Goal: Information Seeking & Learning: Learn about a topic

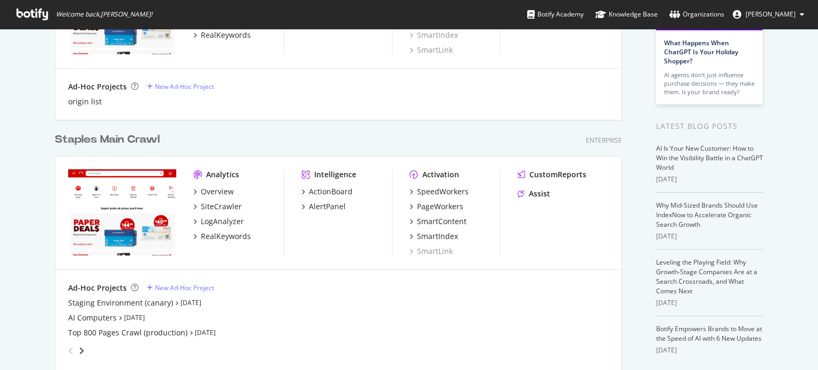
scroll to position [160, 0]
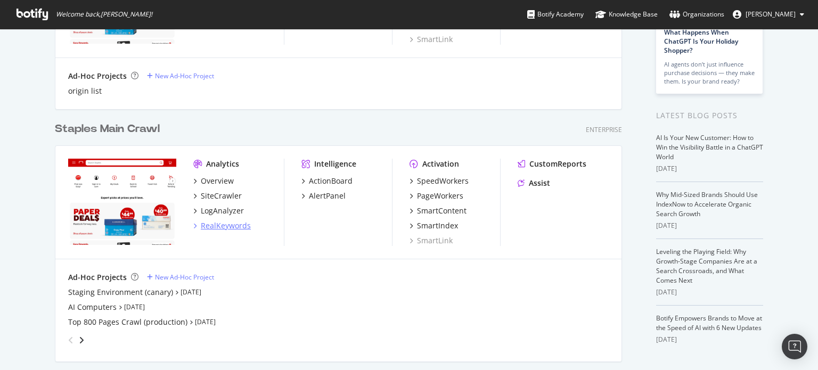
click at [231, 226] on div "RealKeywords" at bounding box center [226, 225] width 50 height 11
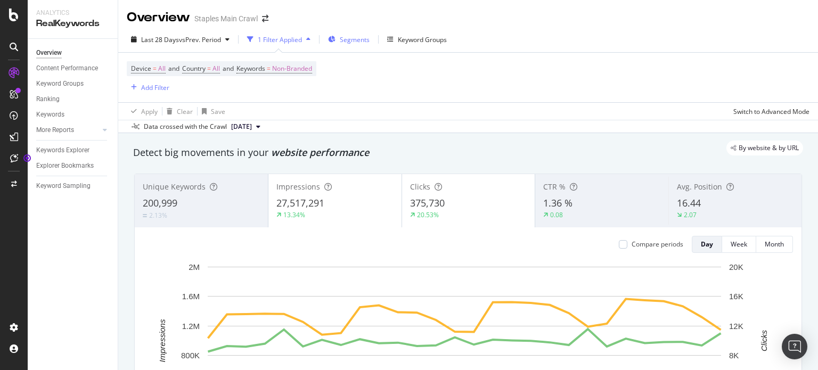
click at [349, 37] on span "Segments" at bounding box center [355, 39] width 30 height 9
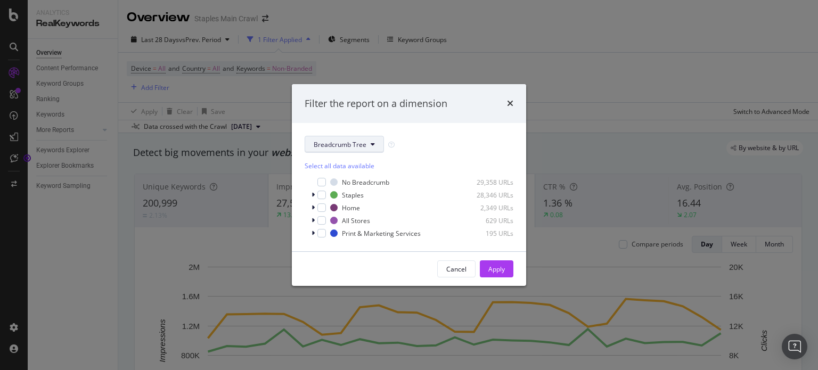
click at [374, 143] on button "Breadcrumb Tree" at bounding box center [344, 144] width 79 height 17
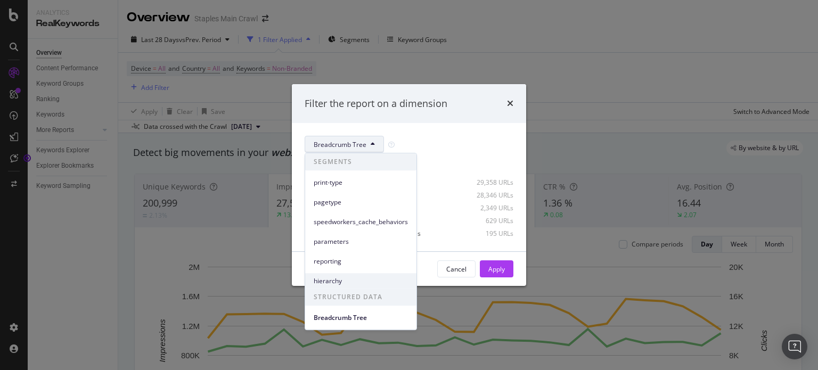
click at [348, 282] on span "hierarchy" at bounding box center [361, 281] width 94 height 10
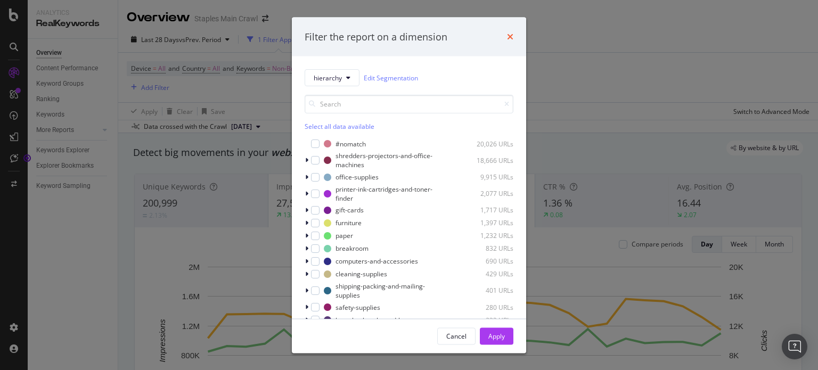
click at [509, 34] on icon "times" at bounding box center [510, 36] width 6 height 9
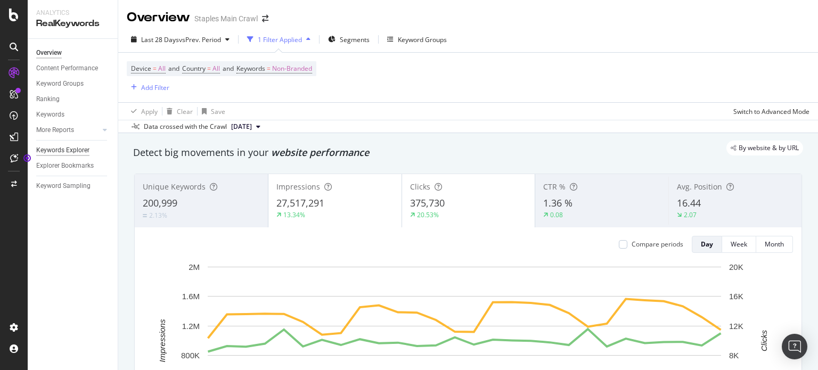
click at [55, 147] on div "Keywords Explorer" at bounding box center [62, 150] width 53 height 11
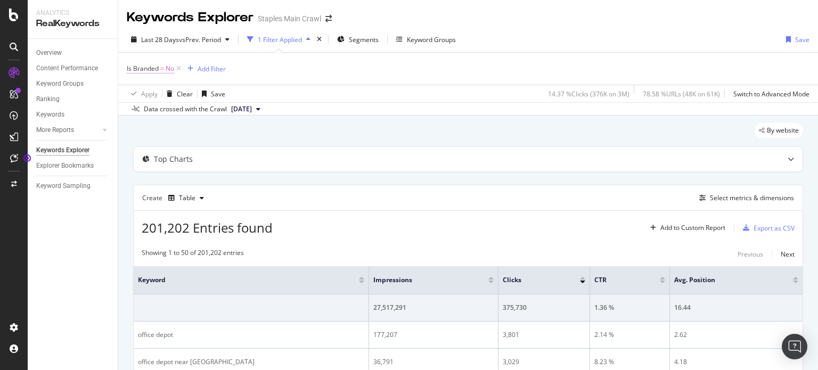
click at [165, 69] on span "Is Branded = No" at bounding box center [150, 69] width 47 height 10
click at [159, 116] on div "Cancel" at bounding box center [155, 115] width 20 height 9
click at [177, 66] on icon at bounding box center [178, 68] width 9 height 11
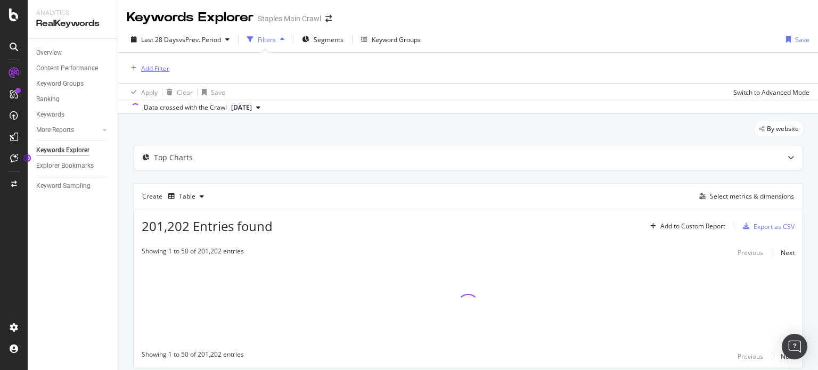
click at [139, 65] on div "button" at bounding box center [134, 68] width 14 height 6
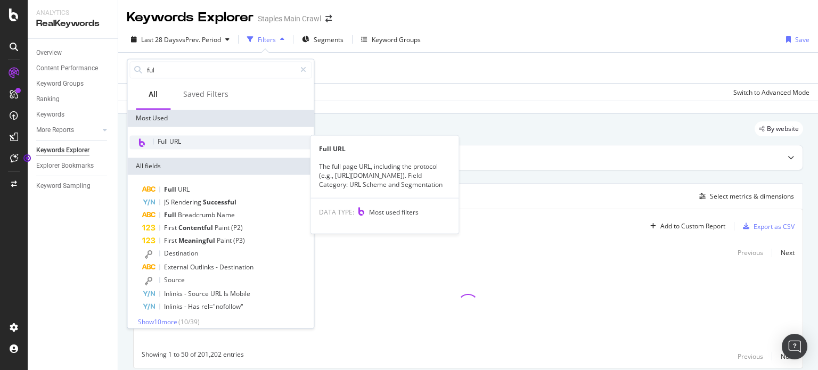
type input "ful"
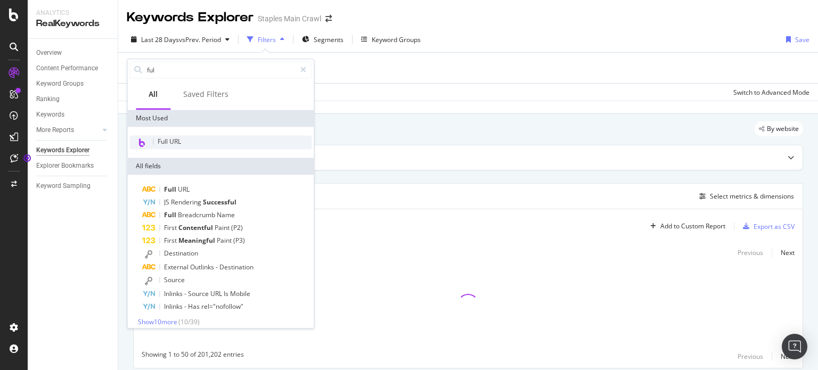
click at [188, 140] on div "Full URL" at bounding box center [220, 142] width 182 height 14
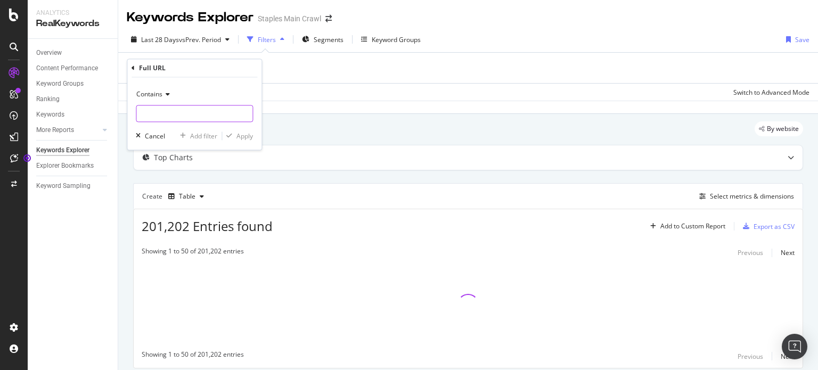
click at [168, 109] on input "text" at bounding box center [194, 113] width 116 height 17
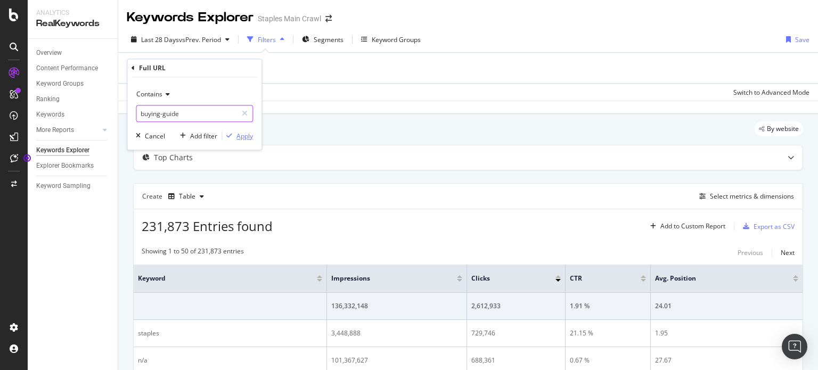
type input "buying-guide"
click at [245, 137] on div "Apply" at bounding box center [244, 136] width 17 height 9
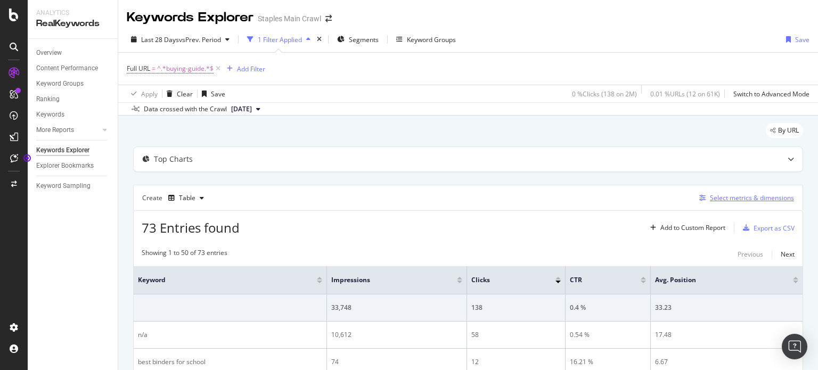
click at [760, 196] on div "Select metrics & dimensions" at bounding box center [752, 197] width 84 height 9
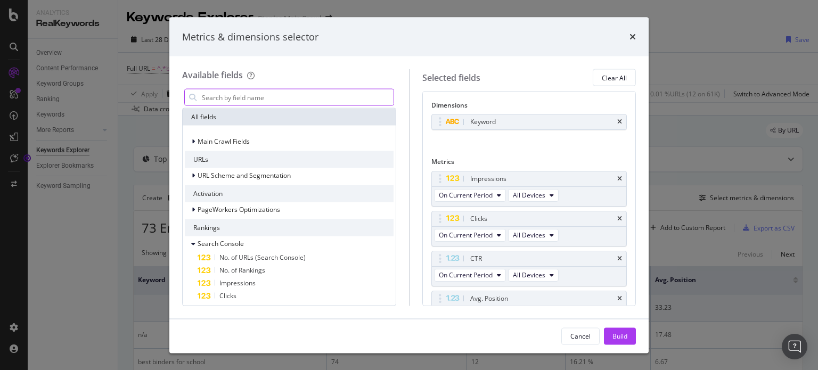
click at [327, 96] on input "modal" at bounding box center [297, 97] width 193 height 16
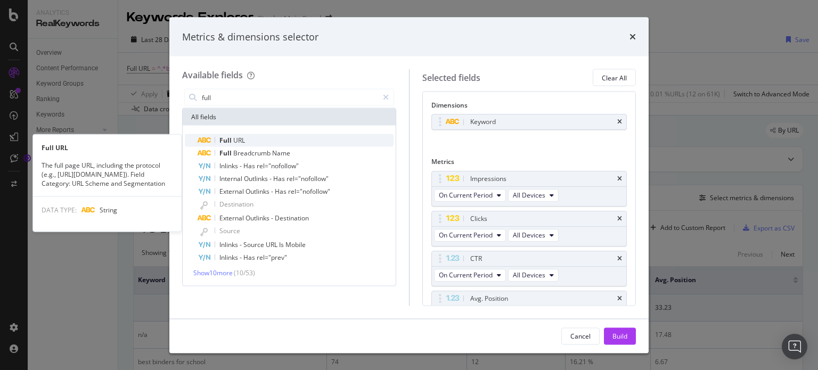
type input "full"
click at [230, 142] on span "Full" at bounding box center [226, 140] width 14 height 9
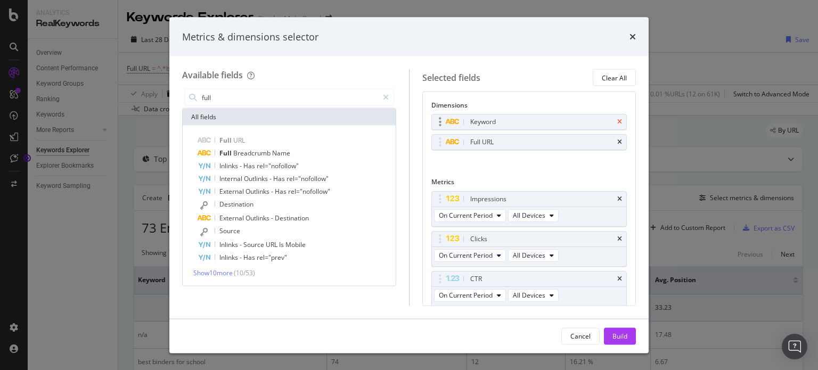
click at [617, 121] on icon "times" at bounding box center [619, 122] width 5 height 6
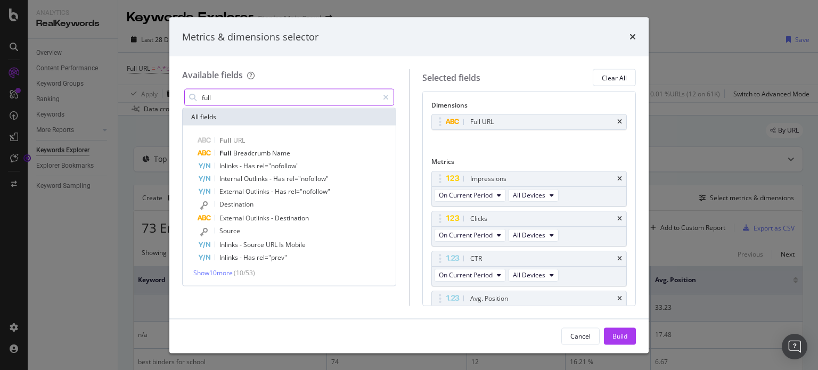
click at [275, 100] on input "full" at bounding box center [289, 97] width 177 height 16
click at [388, 97] on icon "modal" at bounding box center [386, 97] width 6 height 7
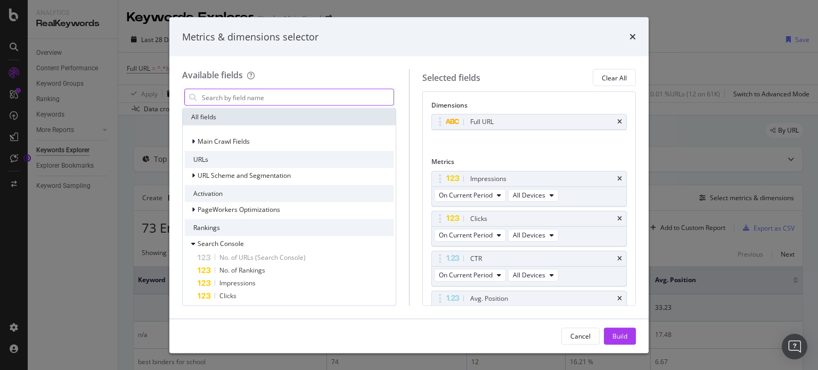
click at [317, 99] on input "modal" at bounding box center [297, 97] width 193 height 16
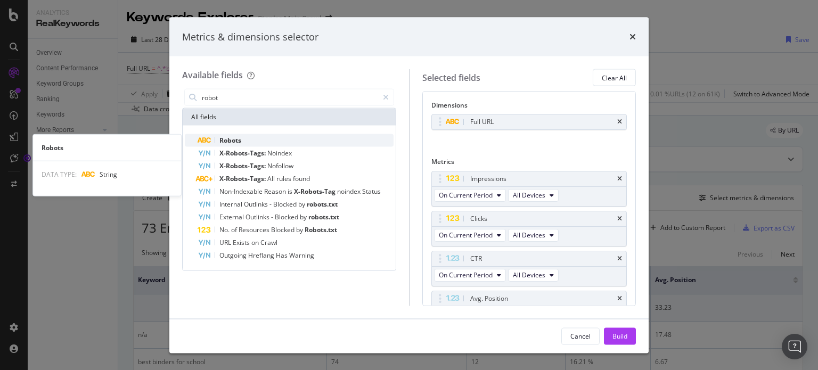
click at [231, 142] on span "Robots" at bounding box center [230, 140] width 22 height 9
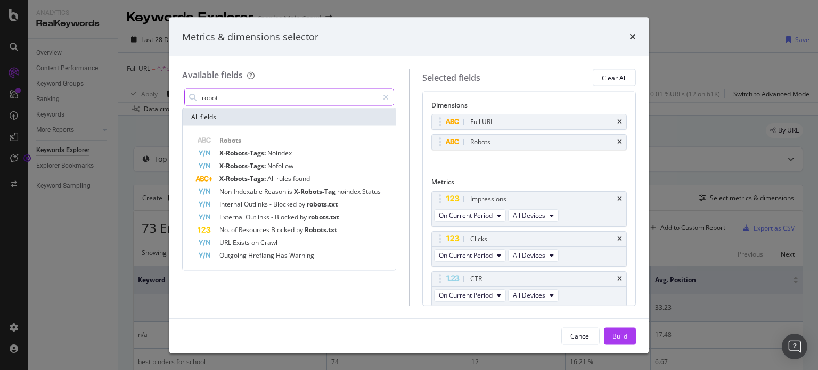
click at [281, 94] on input "robot" at bounding box center [289, 97] width 177 height 16
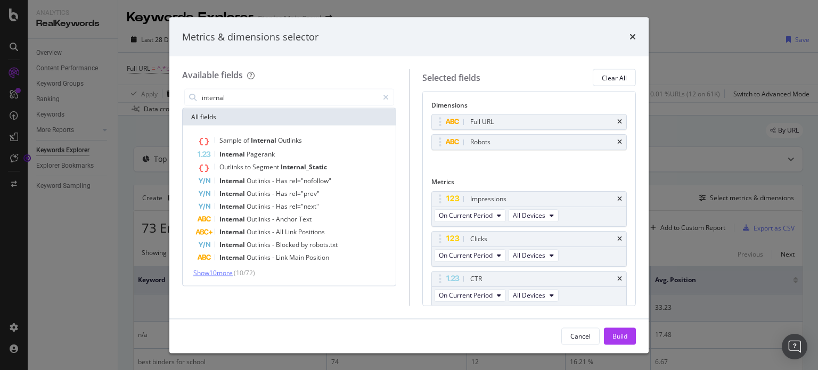
click at [211, 275] on span "Show 10 more" at bounding box center [212, 272] width 39 height 9
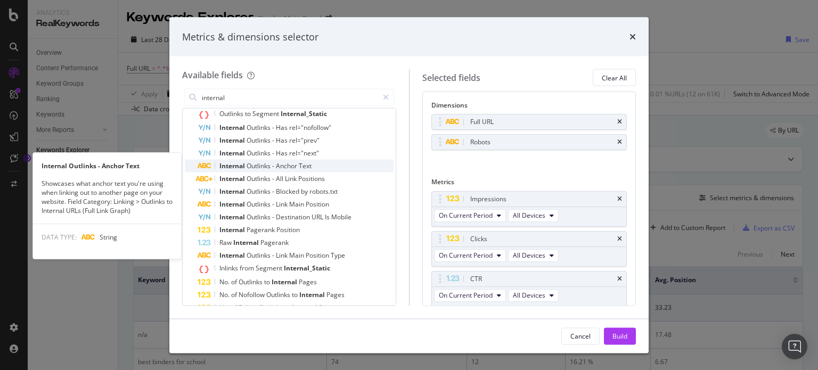
scroll to position [106, 0]
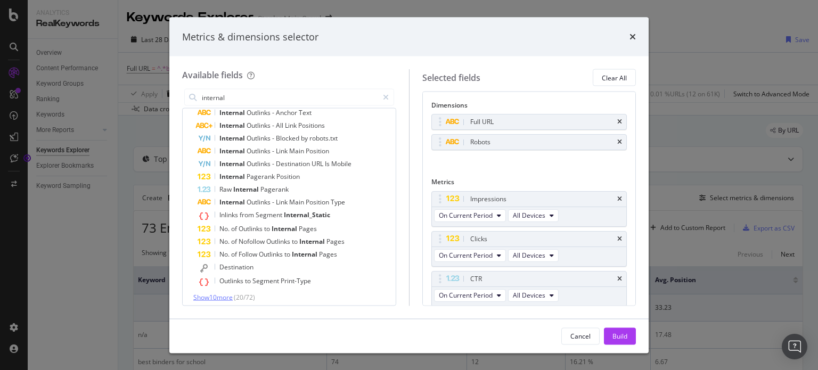
click at [223, 293] on span "Show 10 more" at bounding box center [212, 297] width 39 height 9
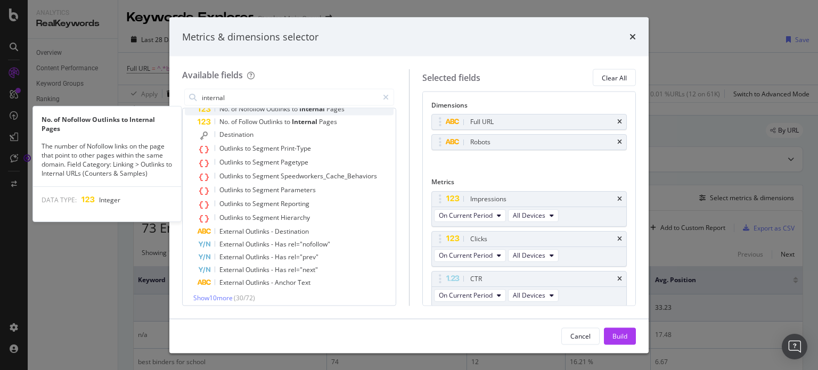
scroll to position [244, 0]
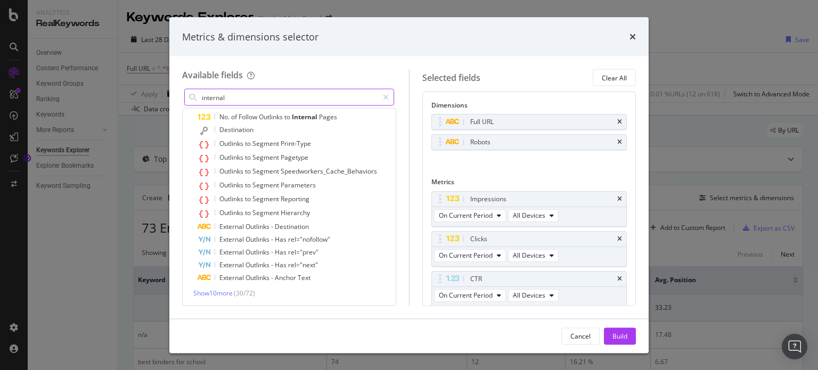
click at [251, 95] on input "internal" at bounding box center [289, 97] width 177 height 16
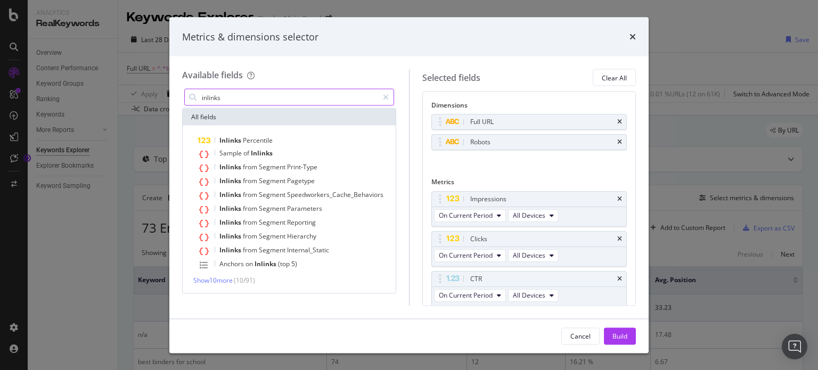
scroll to position [0, 0]
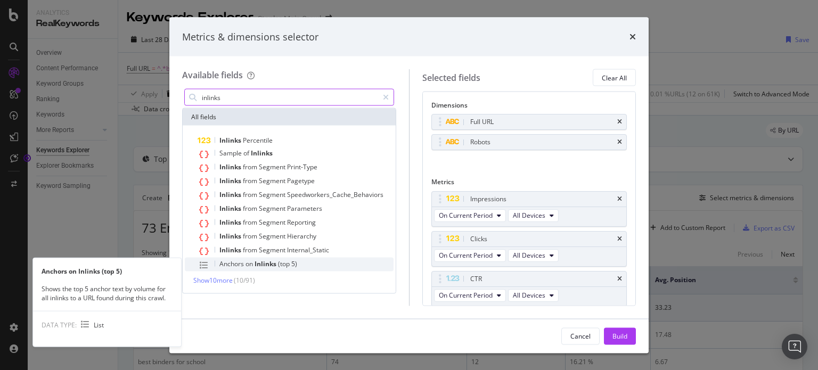
type input "inlinks"
click at [269, 265] on span "Inlinks" at bounding box center [266, 263] width 23 height 9
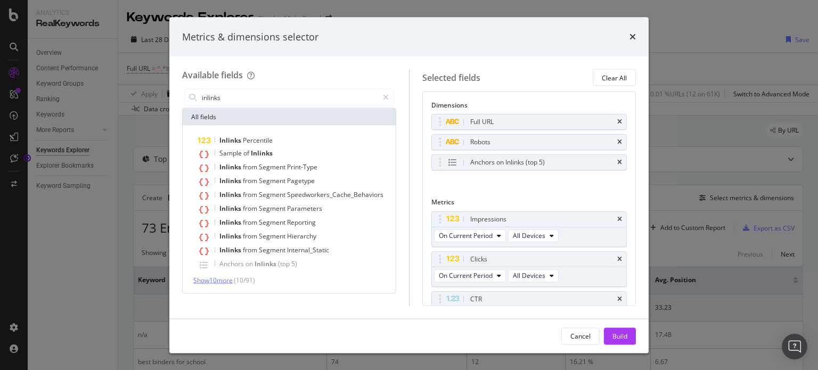
click at [212, 276] on span "Show 10 more" at bounding box center [212, 280] width 39 height 9
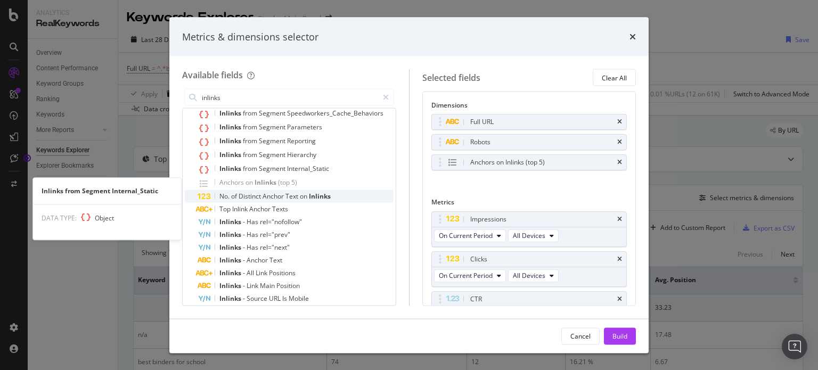
scroll to position [106, 0]
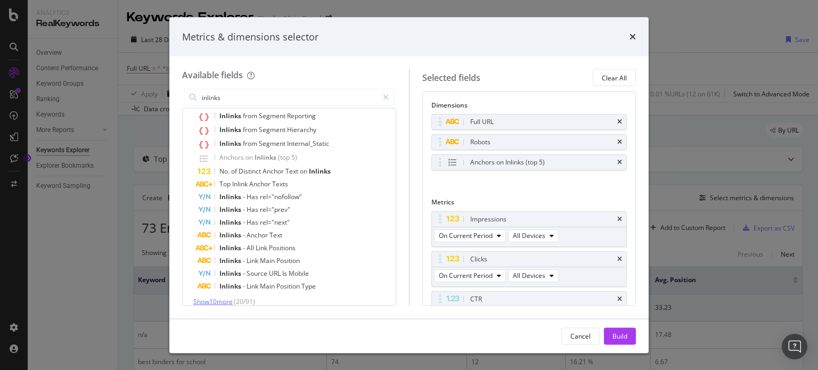
click at [211, 299] on span "Show 10 more" at bounding box center [212, 301] width 39 height 9
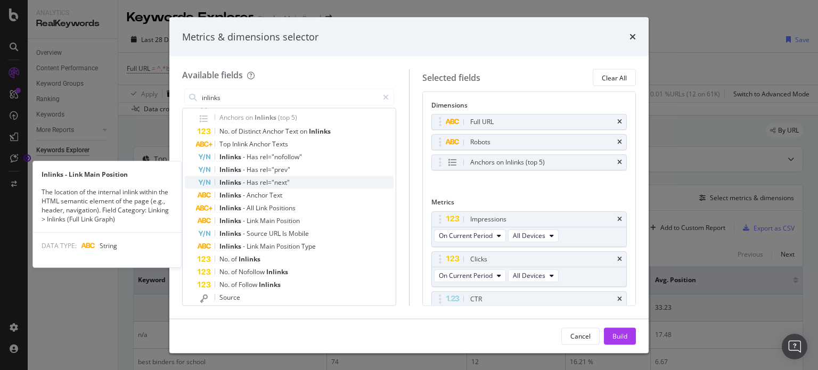
scroll to position [213, 0]
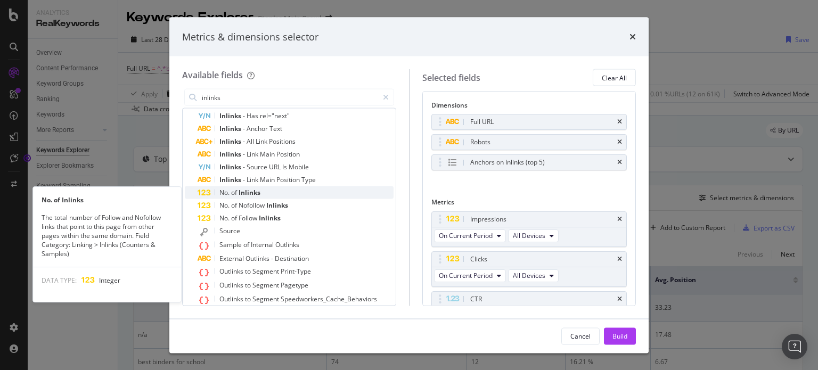
click at [242, 189] on span "Inlinks" at bounding box center [250, 192] width 22 height 9
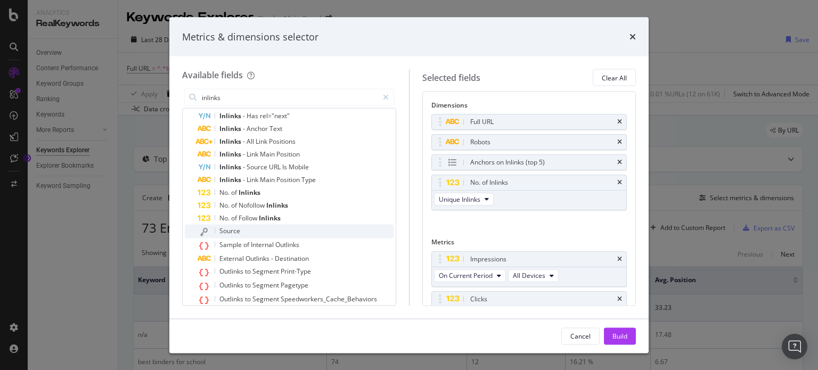
click at [235, 226] on span "Source" at bounding box center [229, 230] width 21 height 9
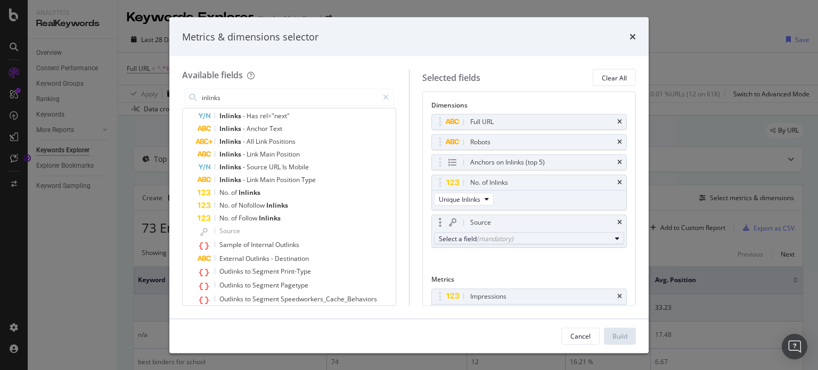
click at [511, 235] on div "(mandatory)" at bounding box center [495, 238] width 37 height 9
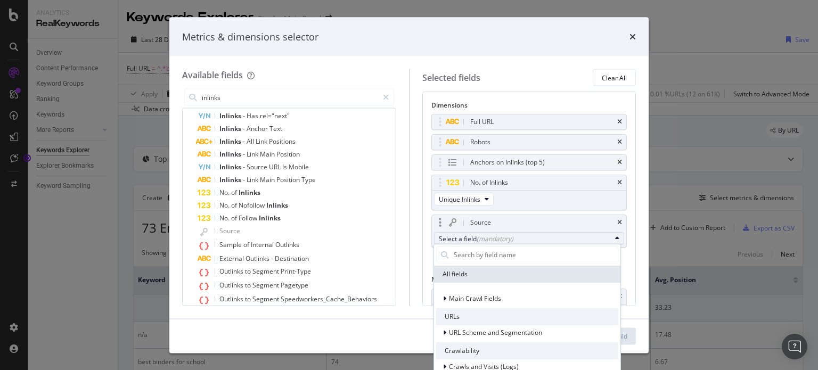
click at [612, 217] on div "Source" at bounding box center [529, 222] width 195 height 15
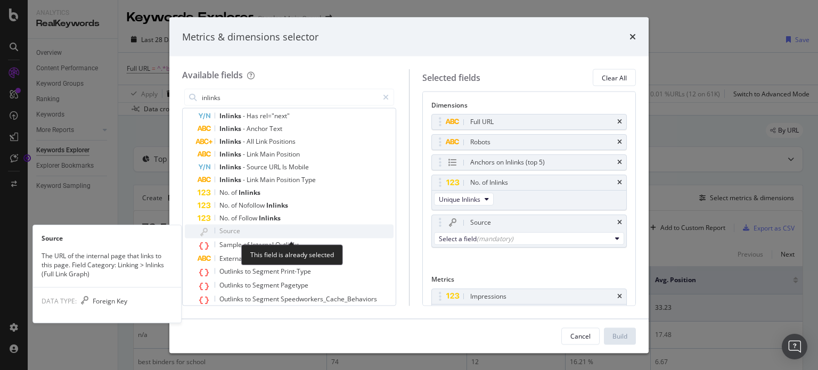
click at [239, 228] on span "Source" at bounding box center [229, 230] width 21 height 9
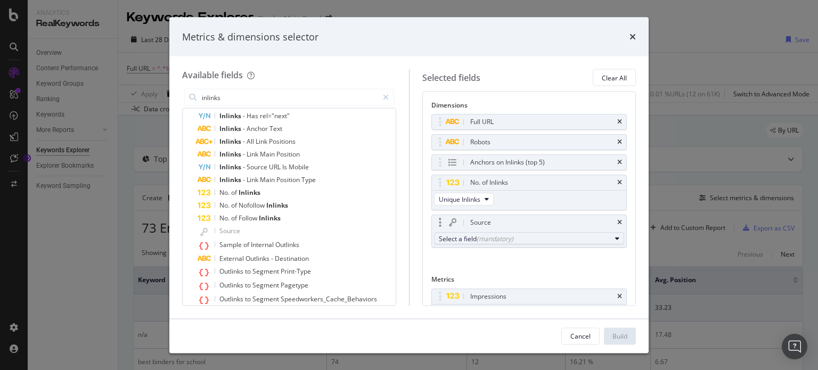
click at [504, 234] on div "(mandatory)" at bounding box center [495, 238] width 37 height 9
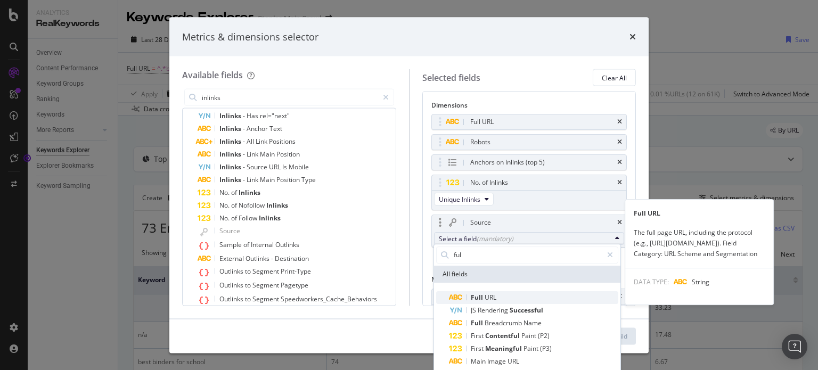
type input "ful"
click at [489, 293] on span "URL" at bounding box center [491, 297] width 12 height 9
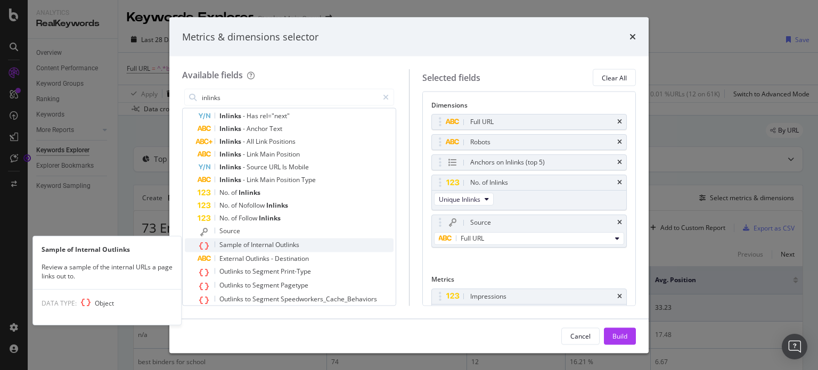
scroll to position [249, 0]
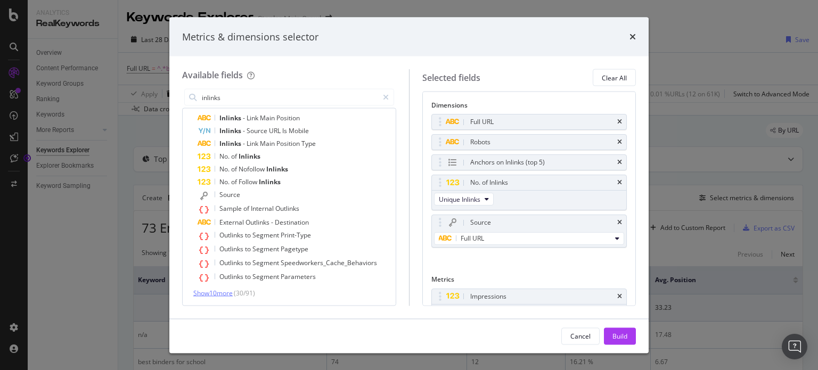
click at [214, 292] on span "Show 10 more" at bounding box center [212, 293] width 39 height 9
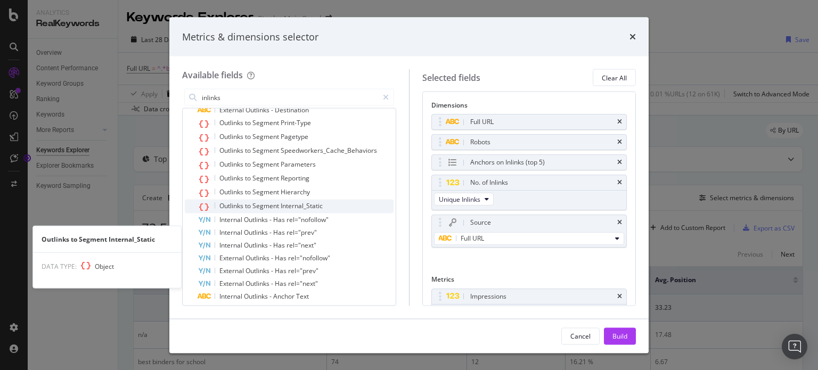
scroll to position [380, 0]
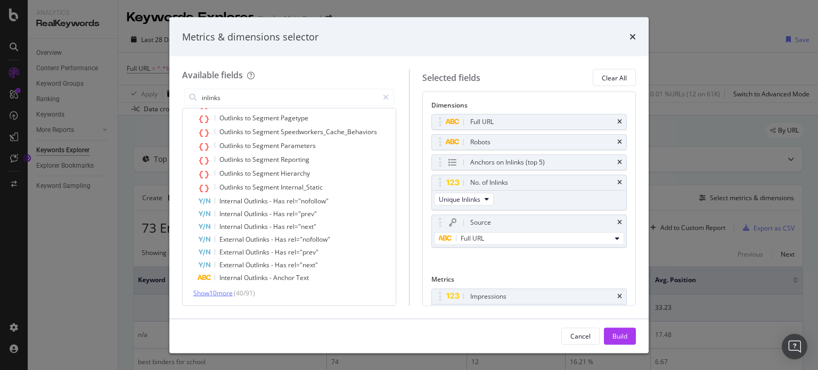
click at [232, 291] on span "Show 10 more" at bounding box center [212, 293] width 39 height 9
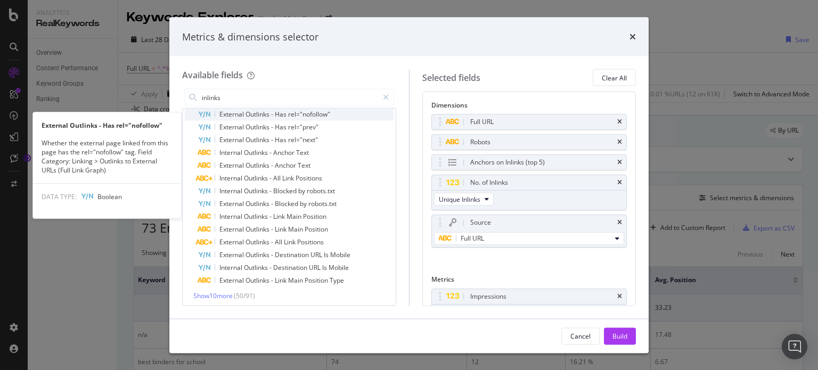
scroll to position [508, 0]
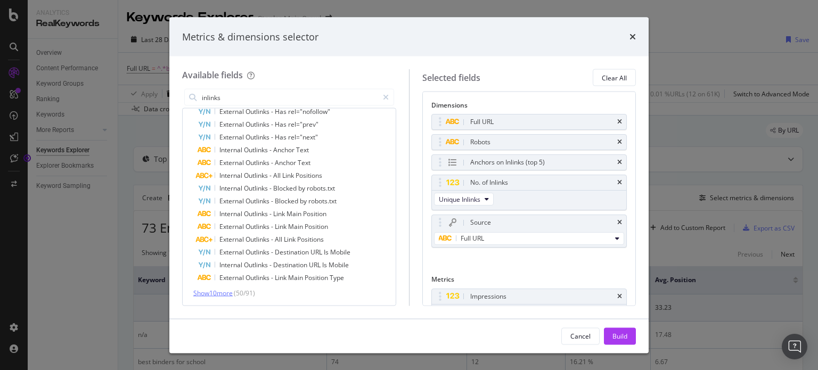
click at [219, 292] on span "Show 10 more" at bounding box center [212, 293] width 39 height 9
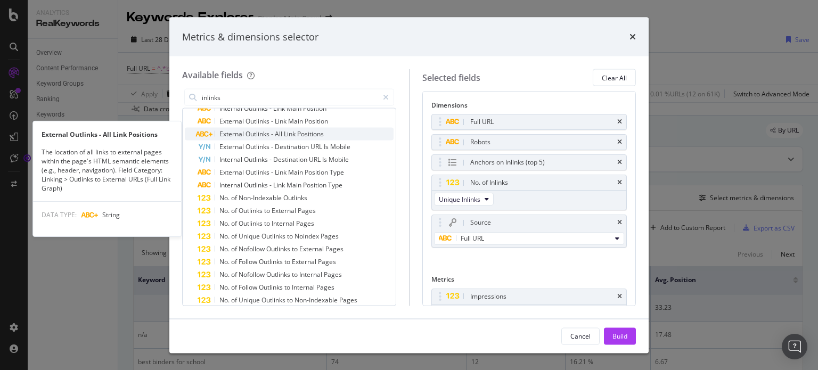
scroll to position [636, 0]
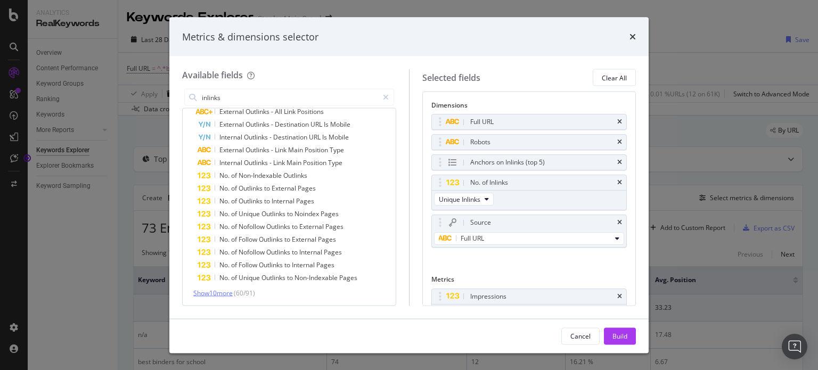
click at [219, 290] on span "Show 10 more" at bounding box center [212, 293] width 39 height 9
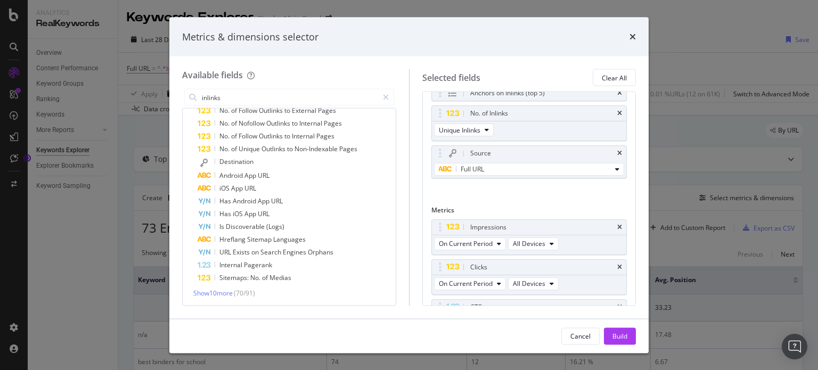
scroll to position [171, 0]
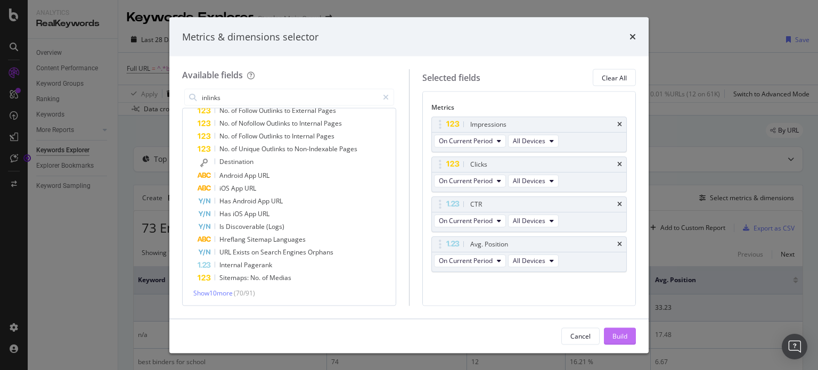
click at [620, 340] on div "Build" at bounding box center [619, 335] width 15 height 9
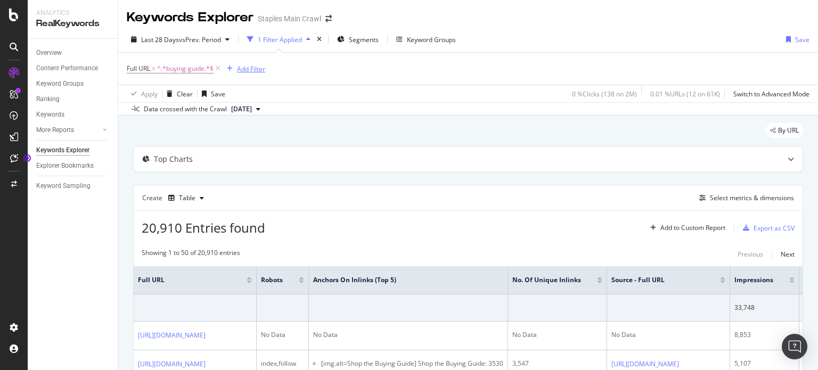
click at [252, 68] on div "Add Filter" at bounding box center [251, 68] width 28 height 9
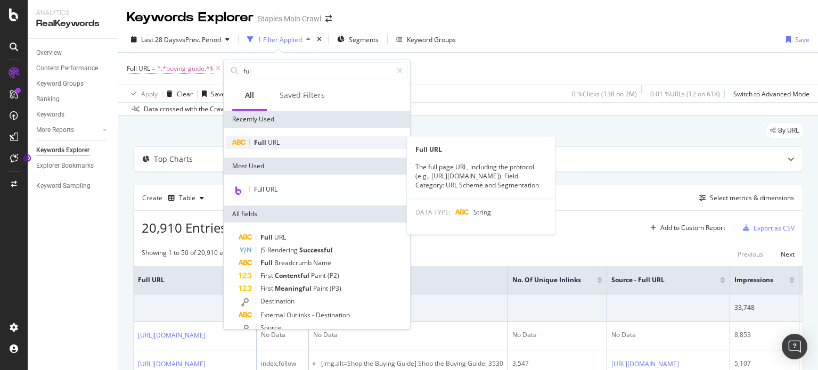
click at [273, 142] on span "URL" at bounding box center [274, 142] width 12 height 9
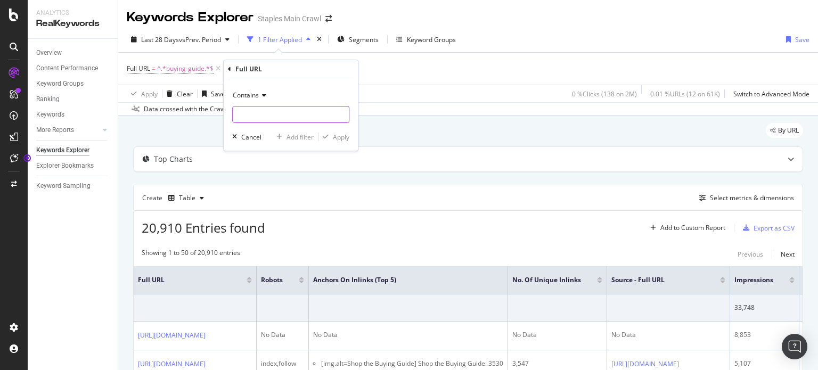
click at [283, 118] on input "text" at bounding box center [291, 114] width 116 height 17
type input "content-hub"
click at [337, 139] on div "Apply" at bounding box center [341, 137] width 17 height 9
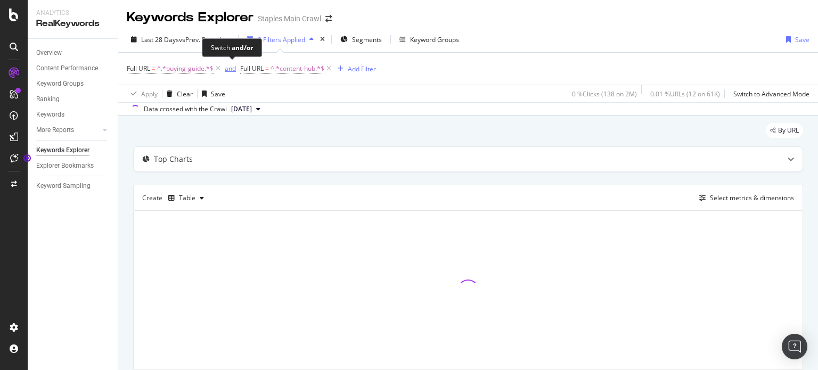
click at [228, 68] on div "and" at bounding box center [230, 68] width 11 height 9
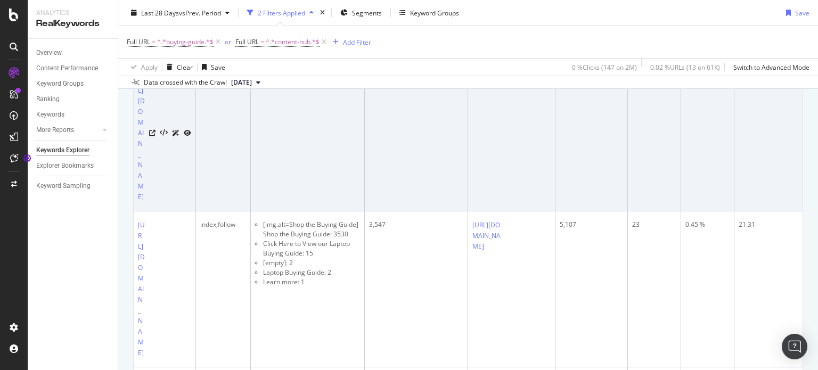
scroll to position [53, 0]
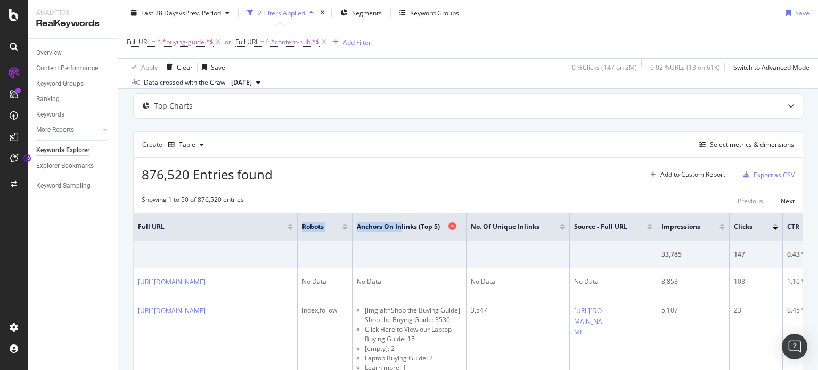
drag, startPoint x: 196, startPoint y: 219, endPoint x: 403, endPoint y: 221, distance: 206.6
click at [403, 221] on tr "Full URL Robots Anchors on Inlinks (top 5) No. of Unique Inlinks Source - Full …" at bounding box center [520, 227] width 773 height 28
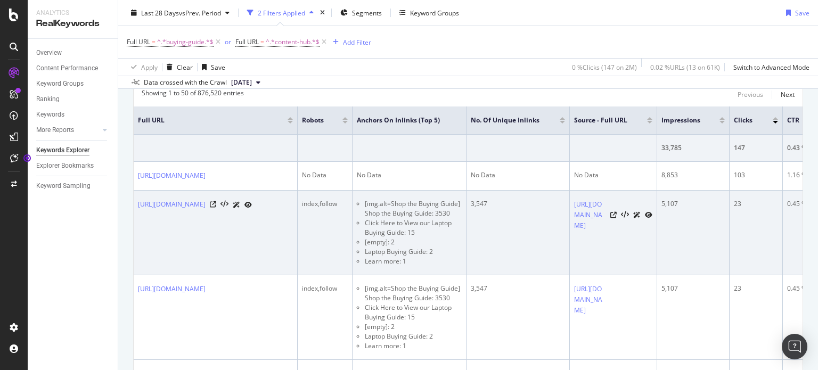
scroll to position [106, 0]
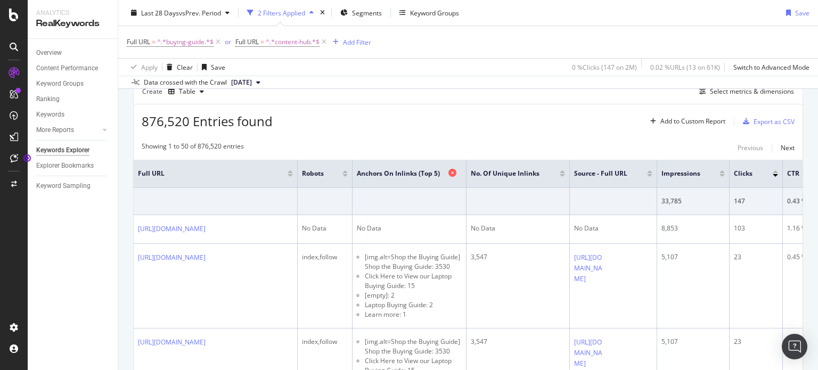
click at [453, 174] on icon at bounding box center [452, 173] width 8 height 8
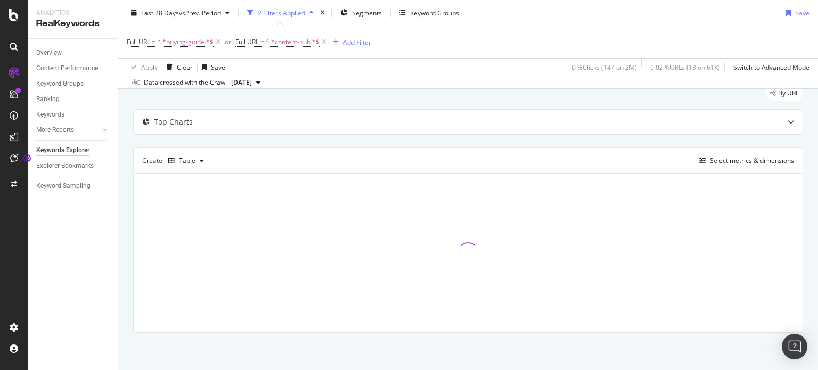
scroll to position [36, 0]
click at [745, 162] on div "Select metrics & dimensions" at bounding box center [752, 161] width 84 height 9
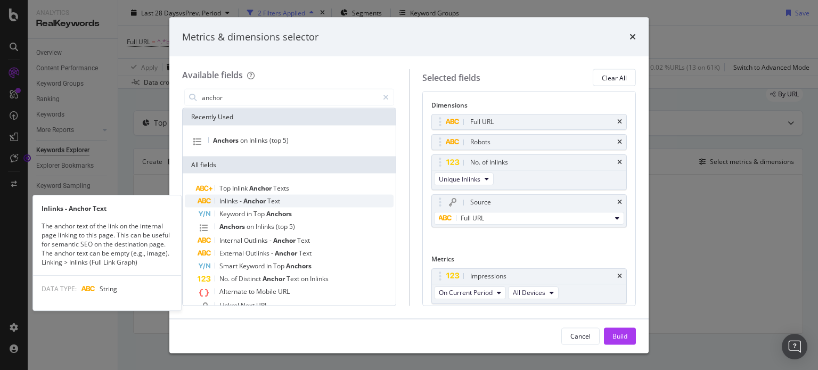
type input "anchor"
click at [273, 203] on span "Text" at bounding box center [273, 200] width 13 height 9
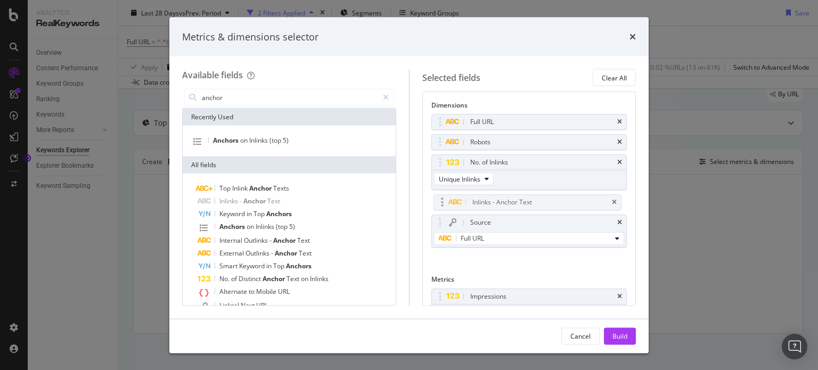
drag, startPoint x: 439, startPoint y: 239, endPoint x: 441, endPoint y: 203, distance: 36.3
click at [441, 203] on body "Analytics RealKeywords Overview Content Performance Keyword Groups Ranking Keyw…" at bounding box center [409, 185] width 818 height 370
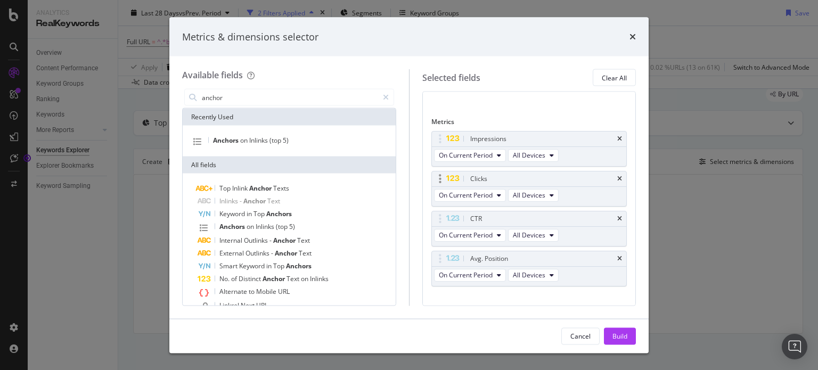
scroll to position [160, 0]
click at [617, 334] on div "Build" at bounding box center [619, 335] width 15 height 9
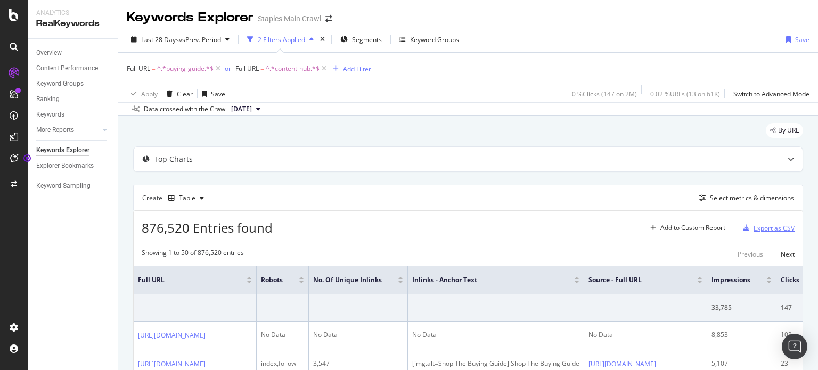
click at [760, 228] on div "Export as CSV" at bounding box center [773, 228] width 41 height 9
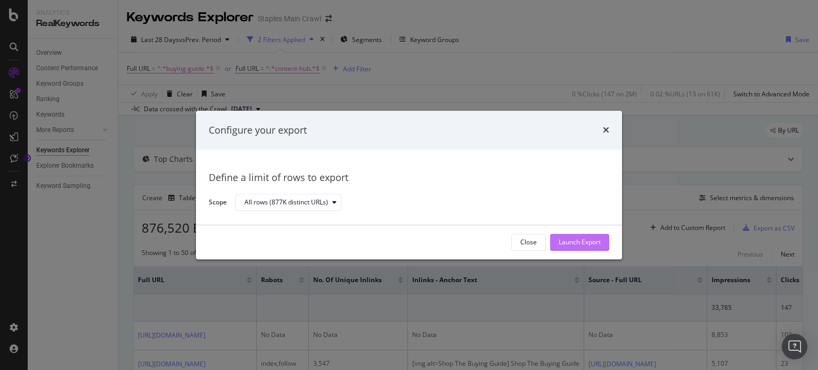
click at [579, 242] on div "Launch Export" at bounding box center [580, 242] width 42 height 9
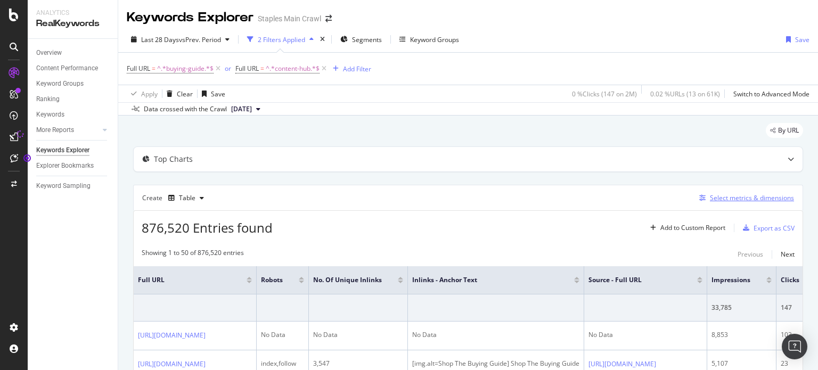
click at [720, 195] on div "Select metrics & dimensions" at bounding box center [752, 197] width 84 height 9
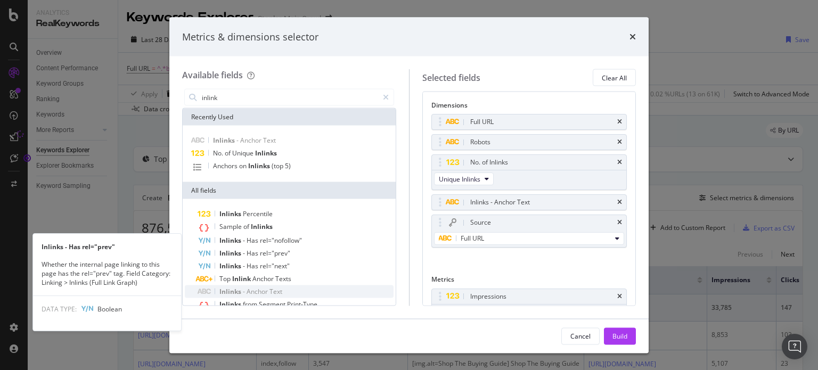
scroll to position [53, 0]
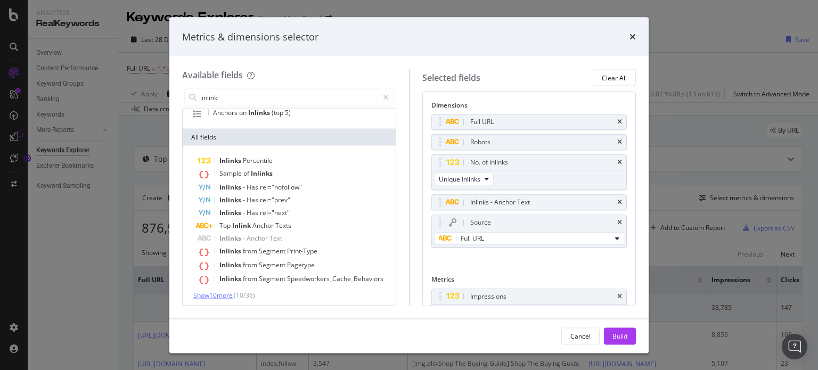
type input "inlink"
click at [215, 293] on span "Show 10 more" at bounding box center [212, 295] width 39 height 9
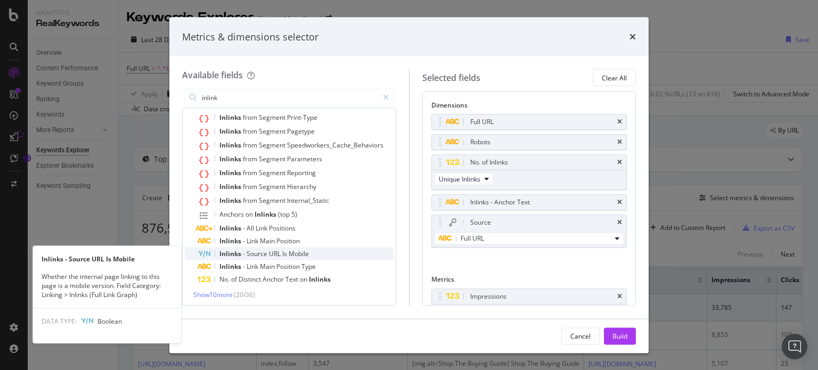
scroll to position [188, 0]
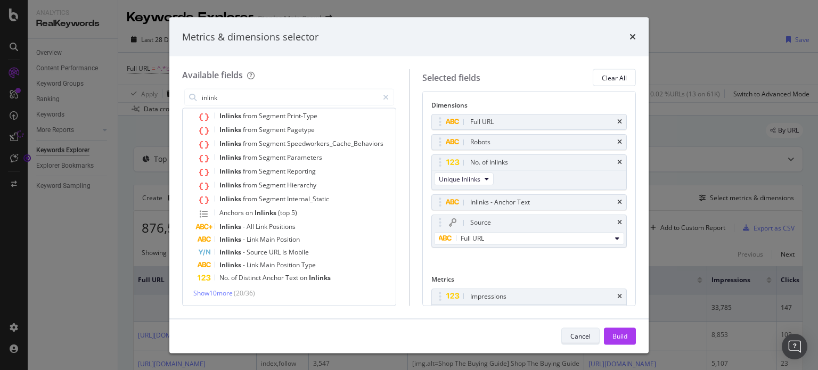
click at [579, 342] on div "Cancel" at bounding box center [580, 336] width 20 height 15
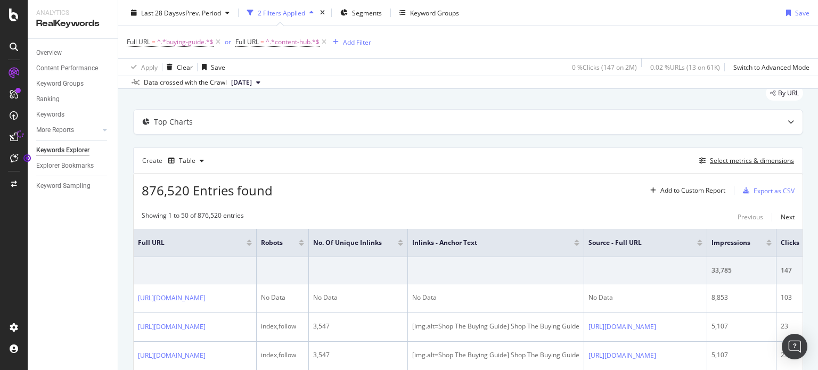
scroll to position [53, 0]
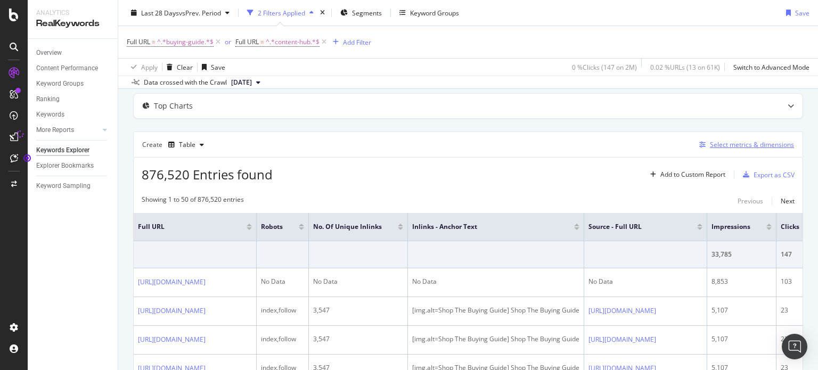
click at [765, 144] on div "Select metrics & dimensions" at bounding box center [752, 144] width 84 height 9
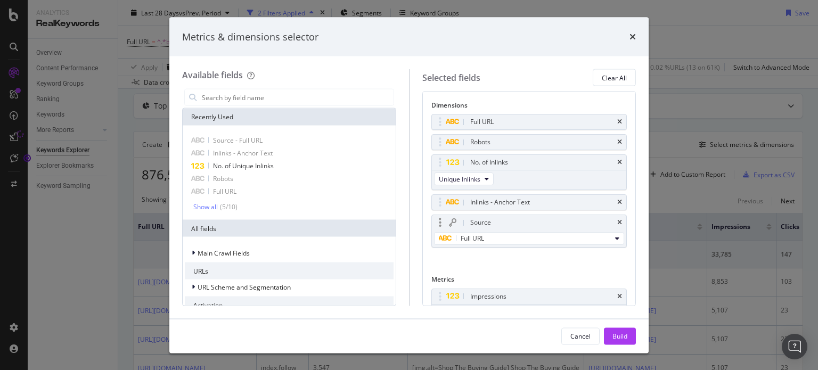
click at [615, 222] on div "Source" at bounding box center [529, 222] width 195 height 15
click at [617, 224] on icon "times" at bounding box center [619, 222] width 5 height 6
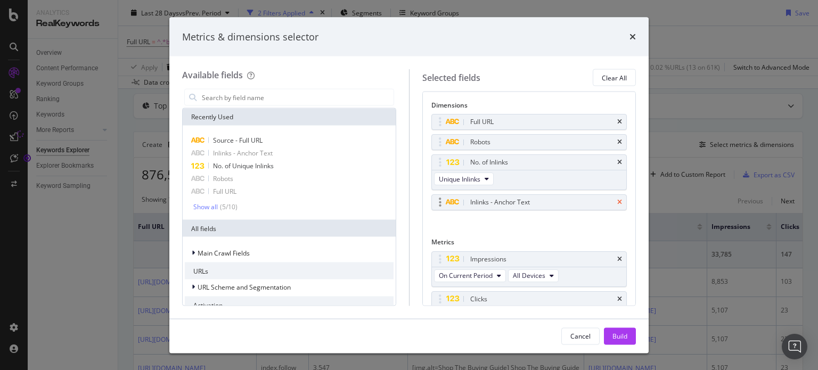
click at [617, 201] on icon "times" at bounding box center [619, 202] width 5 height 6
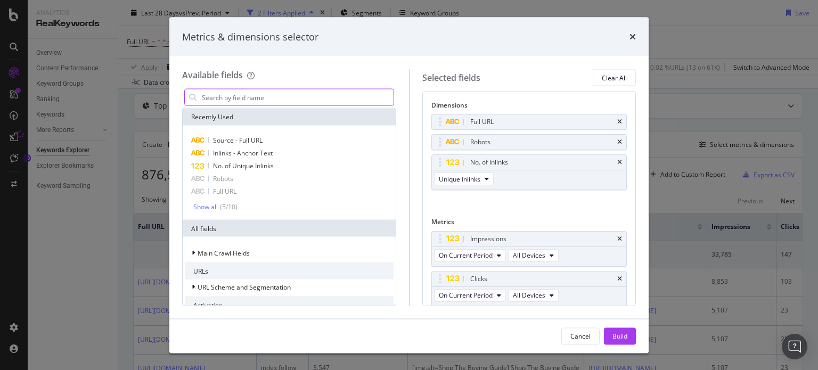
click at [250, 98] on input "modal" at bounding box center [297, 97] width 193 height 16
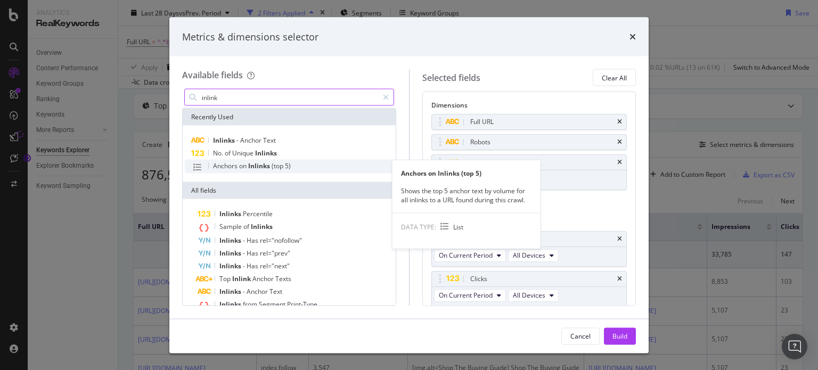
type input "inlink"
click at [243, 168] on span "on" at bounding box center [243, 165] width 9 height 9
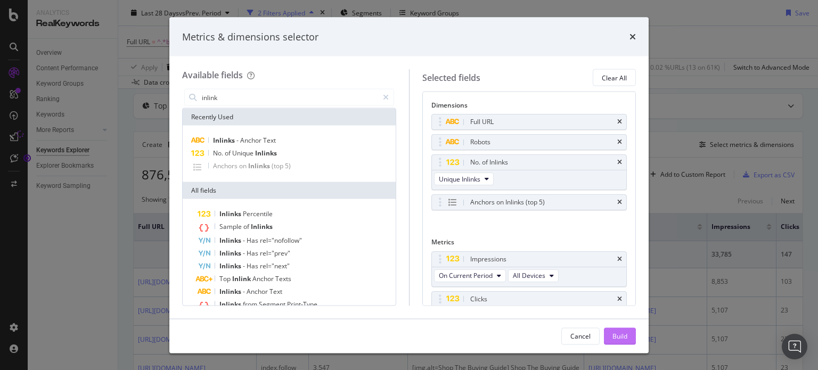
click at [616, 330] on div "Build" at bounding box center [619, 336] width 15 height 16
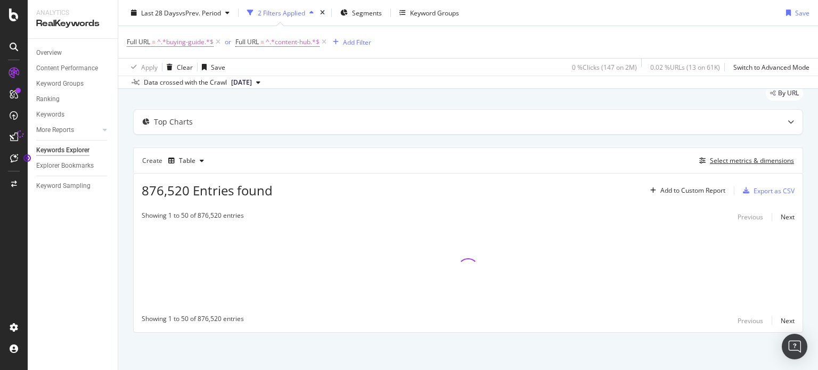
scroll to position [36, 0]
click at [764, 167] on div "Create Table Select metrics & dimensions" at bounding box center [468, 162] width 670 height 26
click at [760, 163] on div "Select metrics & dimensions" at bounding box center [752, 161] width 84 height 9
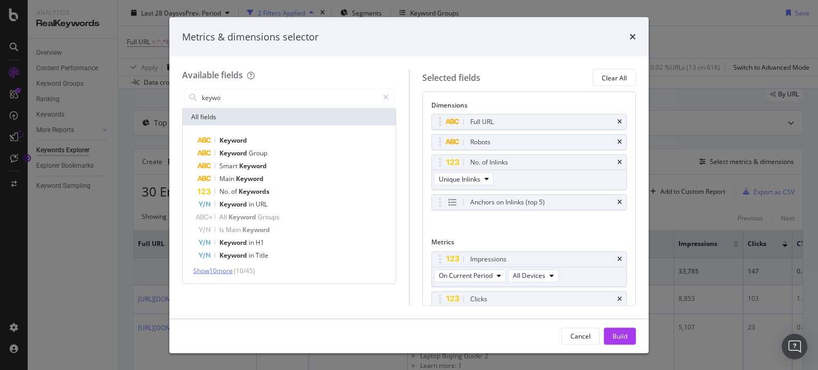
type input "keywo"
click at [215, 269] on span "Show 10 more" at bounding box center [212, 270] width 39 height 9
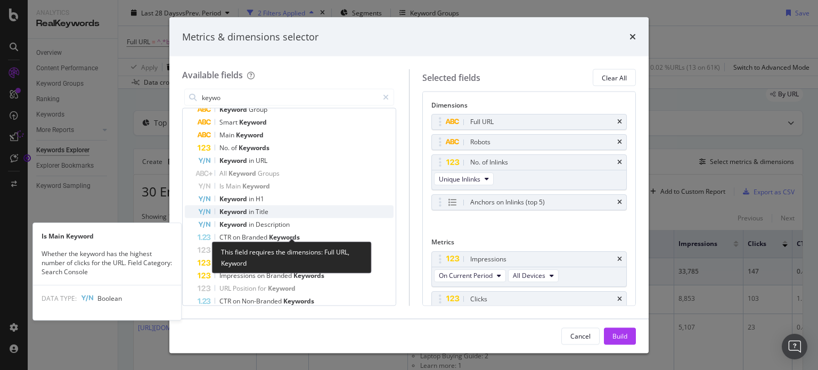
scroll to position [105, 0]
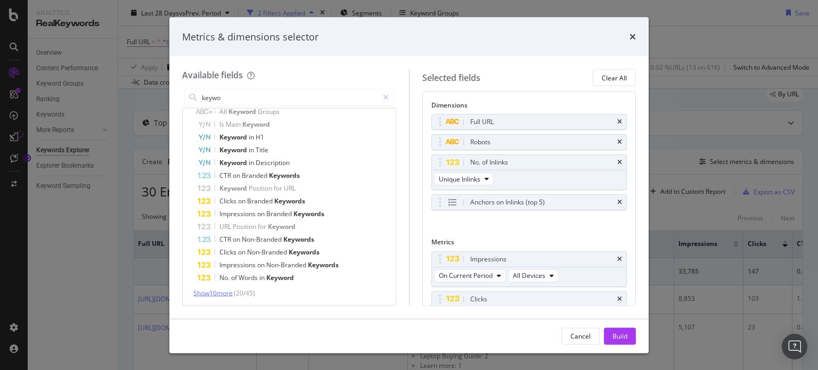
click at [209, 291] on span "Show 10 more" at bounding box center [212, 293] width 39 height 9
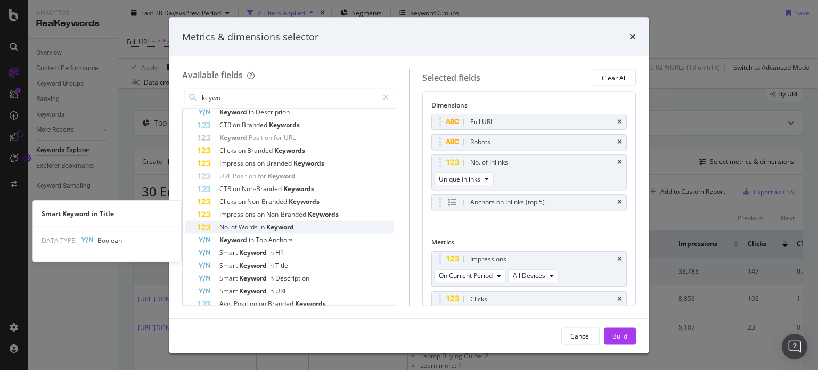
scroll to position [233, 0]
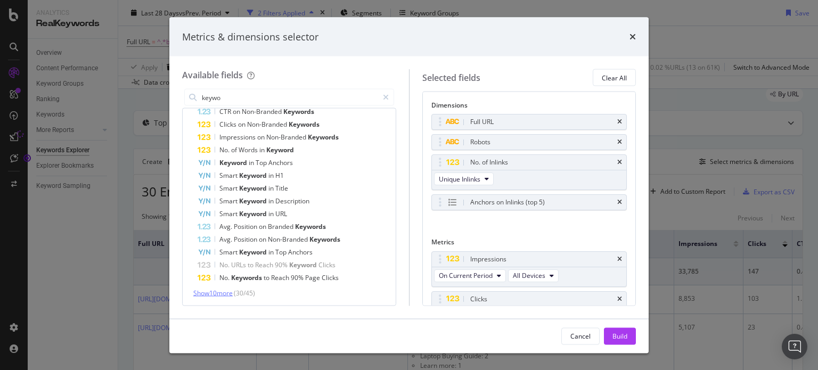
click at [215, 293] on span "Show 10 more" at bounding box center [212, 293] width 39 height 9
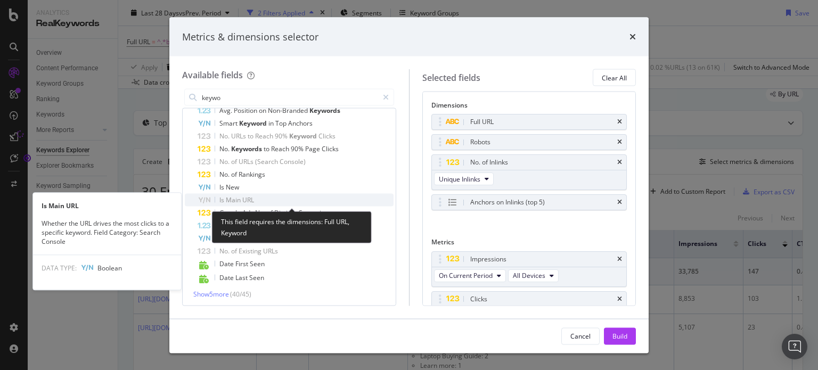
scroll to position [363, 0]
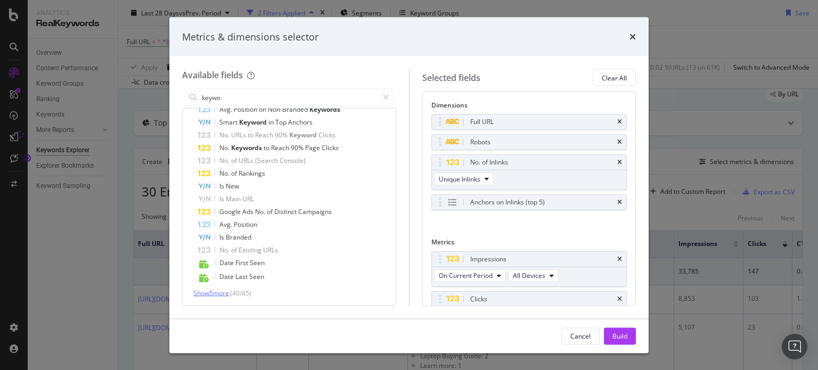
click at [215, 291] on span "Show 5 more" at bounding box center [211, 293] width 36 height 9
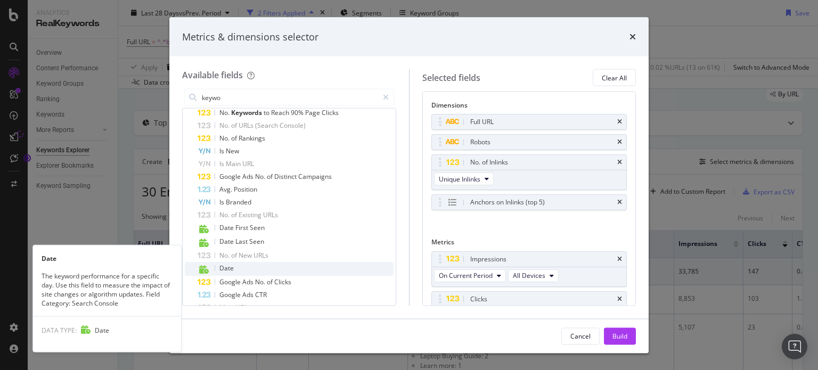
scroll to position [415, 0]
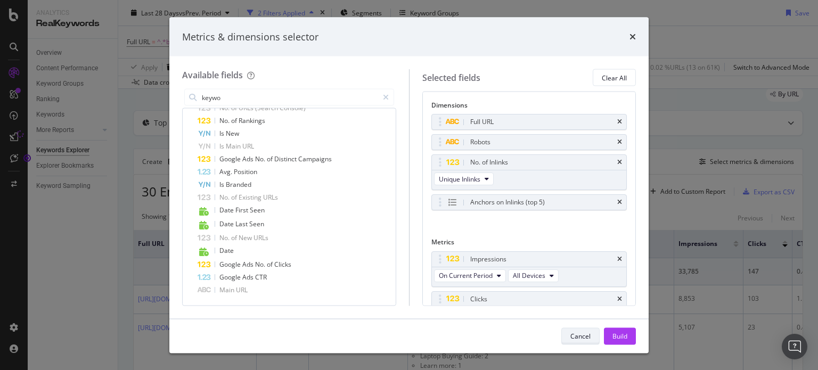
click at [580, 334] on div "Cancel" at bounding box center [580, 335] width 20 height 9
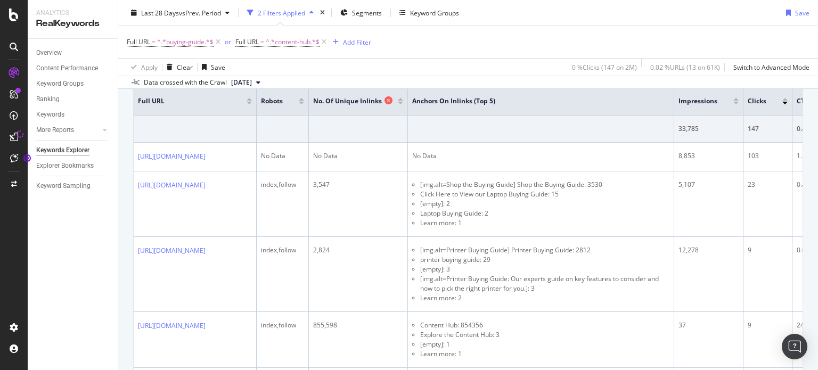
scroll to position [89, 0]
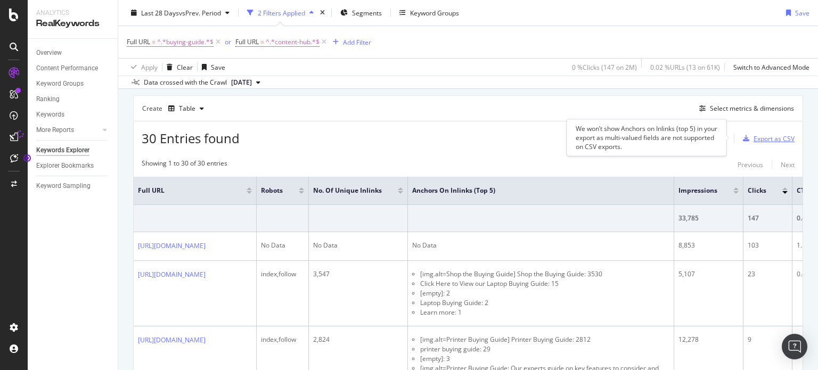
click at [767, 137] on div "Export as CSV" at bounding box center [773, 138] width 41 height 9
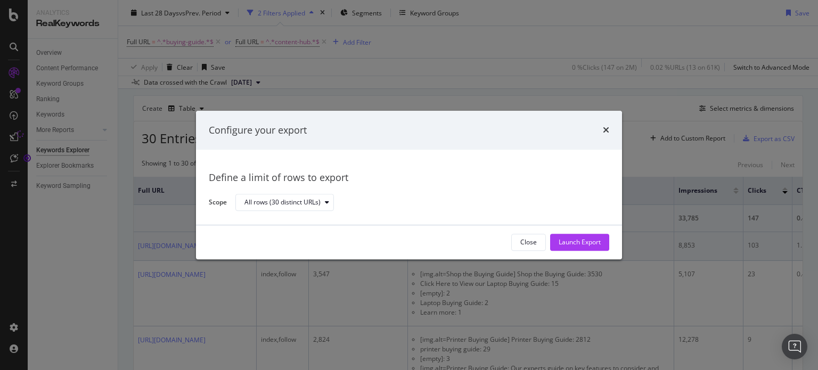
click at [576, 244] on div "Launch Export" at bounding box center [580, 242] width 42 height 9
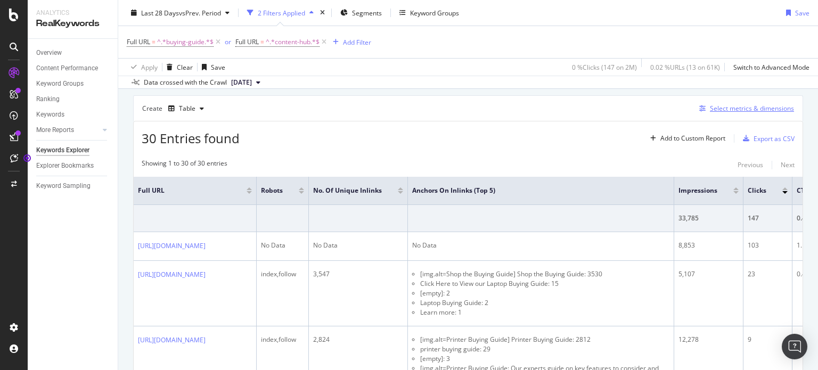
click at [723, 104] on div "Select metrics & dimensions" at bounding box center [752, 108] width 84 height 9
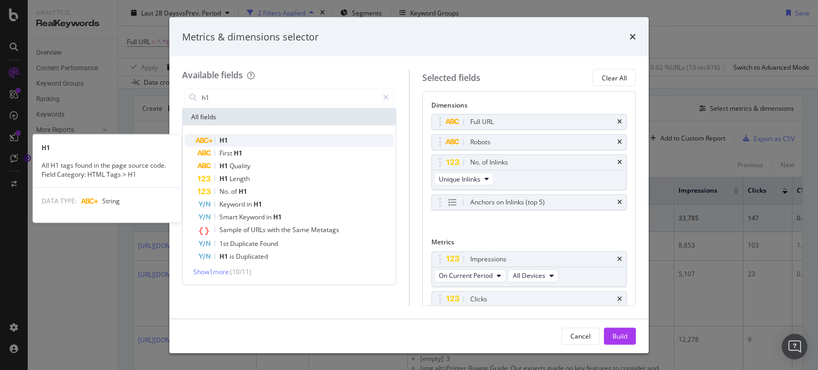
type input "h1"
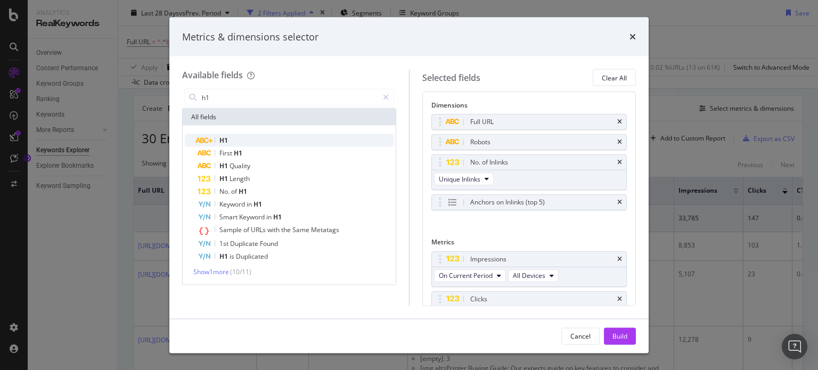
click at [224, 138] on span "H1" at bounding box center [223, 140] width 9 height 9
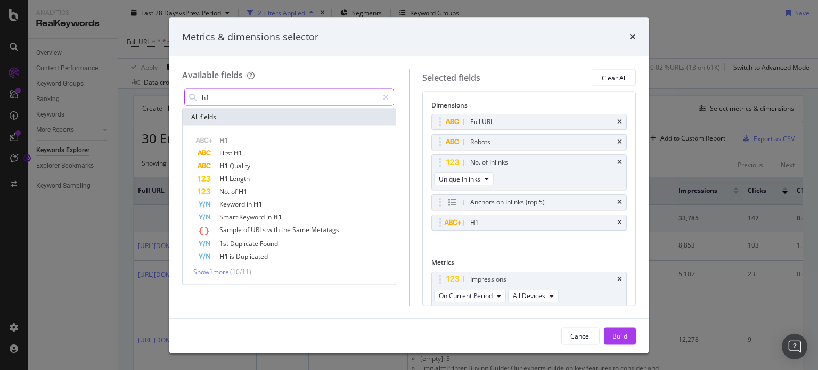
click at [295, 94] on input "h1" at bounding box center [289, 97] width 177 height 16
click at [618, 336] on div "Build" at bounding box center [619, 335] width 15 height 9
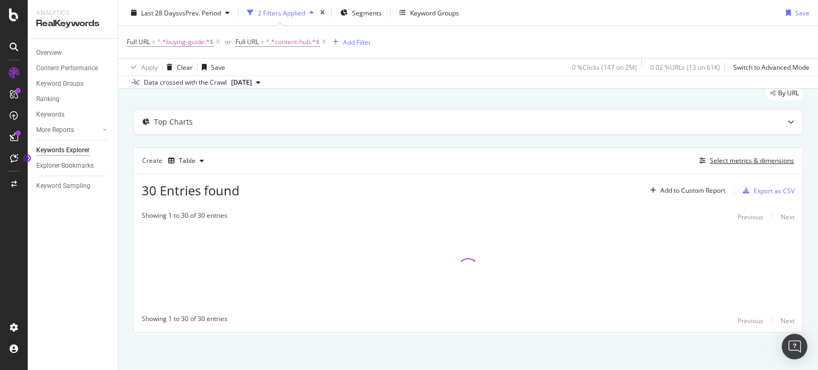
scroll to position [36, 0]
click at [764, 157] on div "Select metrics & dimensions" at bounding box center [752, 161] width 84 height 9
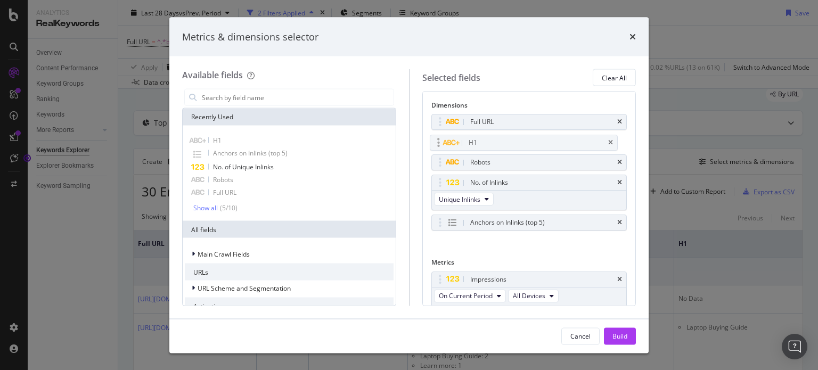
drag, startPoint x: 442, startPoint y: 223, endPoint x: 441, endPoint y: 144, distance: 78.8
click at [441, 144] on body "Analytics RealKeywords Overview Content Performance Keyword Groups Ranking Keyw…" at bounding box center [409, 185] width 818 height 370
click at [611, 331] on button "Build" at bounding box center [620, 335] width 32 height 17
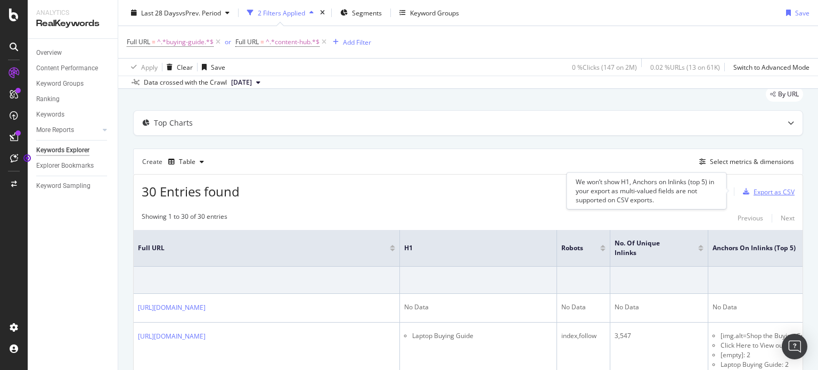
click at [753, 188] on div "Export as CSV" at bounding box center [773, 191] width 41 height 9
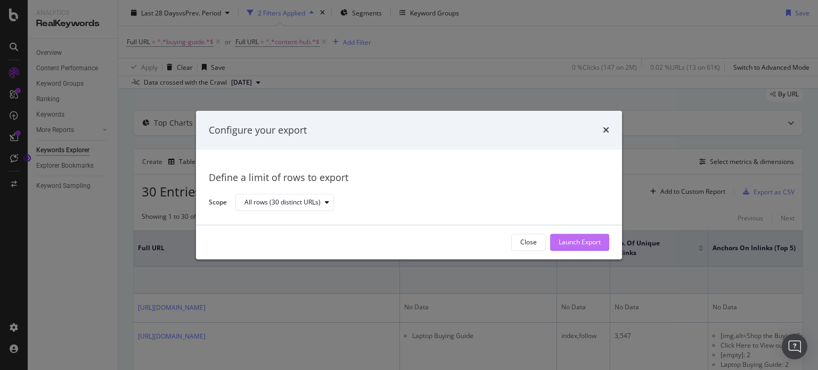
click at [575, 236] on div "Launch Export" at bounding box center [580, 242] width 42 height 16
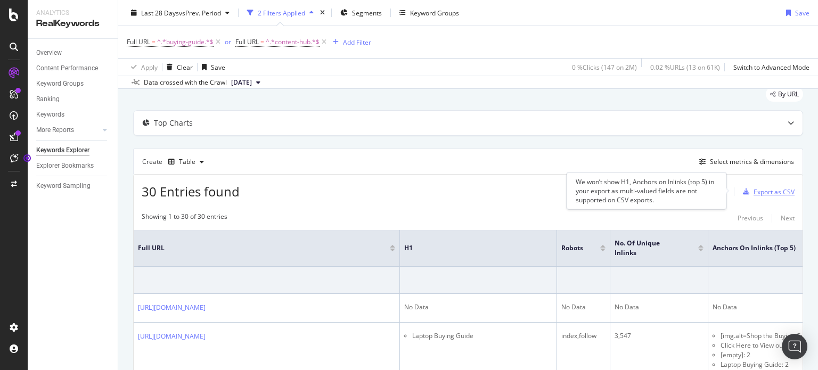
click at [771, 187] on div "Export as CSV" at bounding box center [773, 191] width 41 height 9
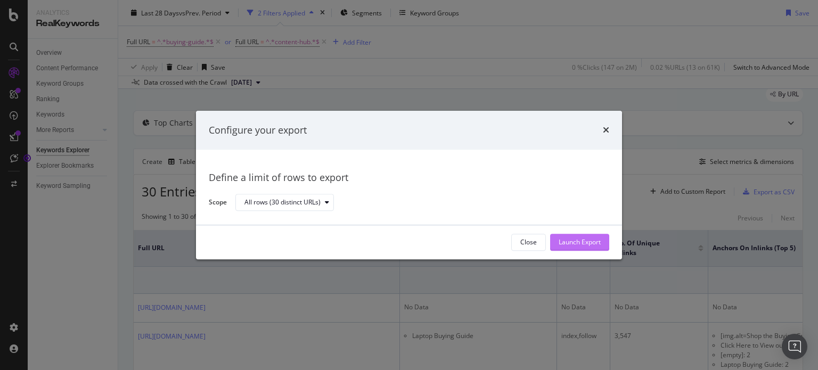
click at [563, 241] on div "Launch Export" at bounding box center [580, 242] width 42 height 9
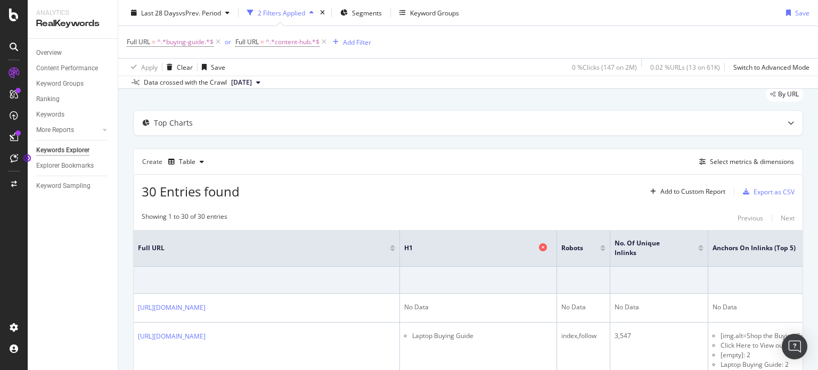
click at [545, 244] on icon at bounding box center [543, 247] width 8 height 8
